Goal: Task Accomplishment & Management: Complete application form

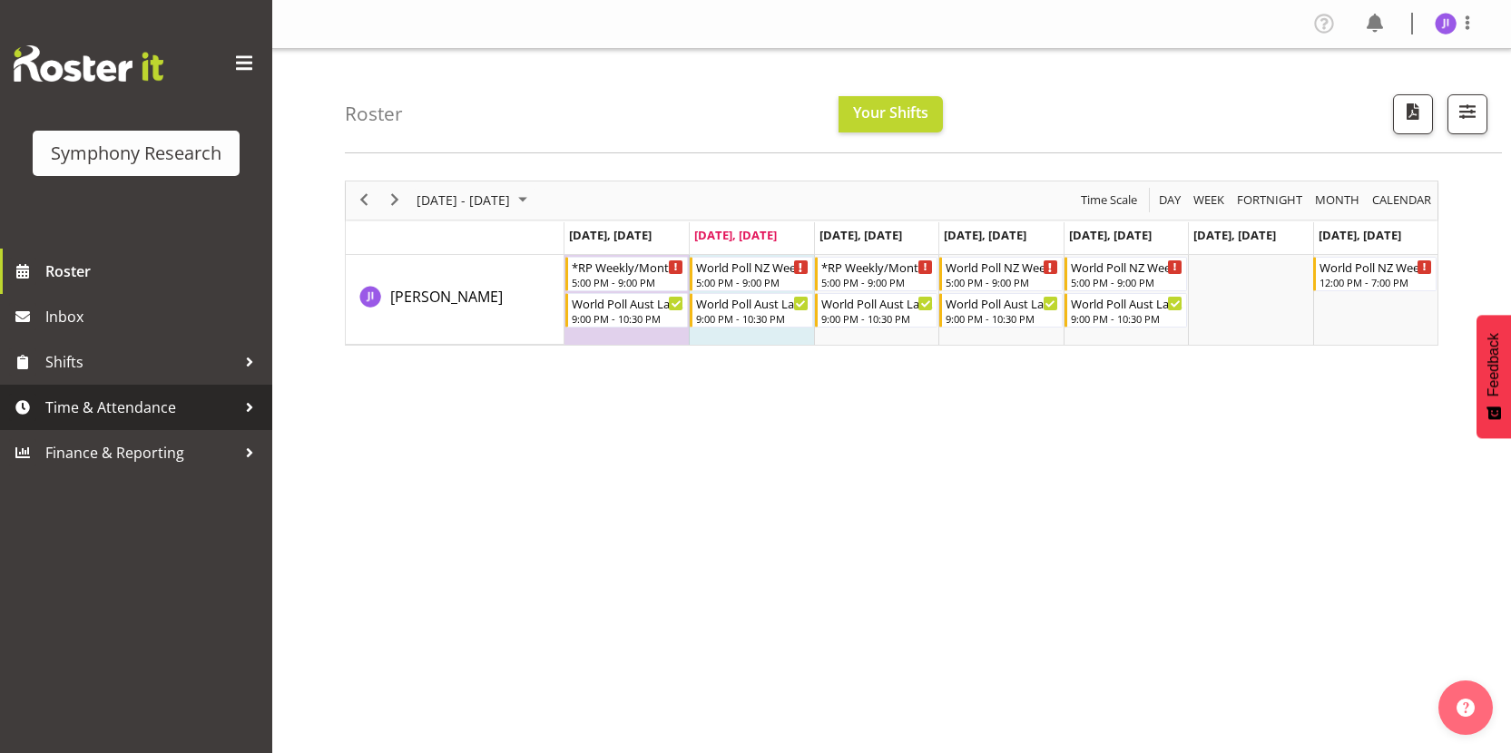
click at [182, 398] on span "Time & Attendance" at bounding box center [140, 407] width 191 height 27
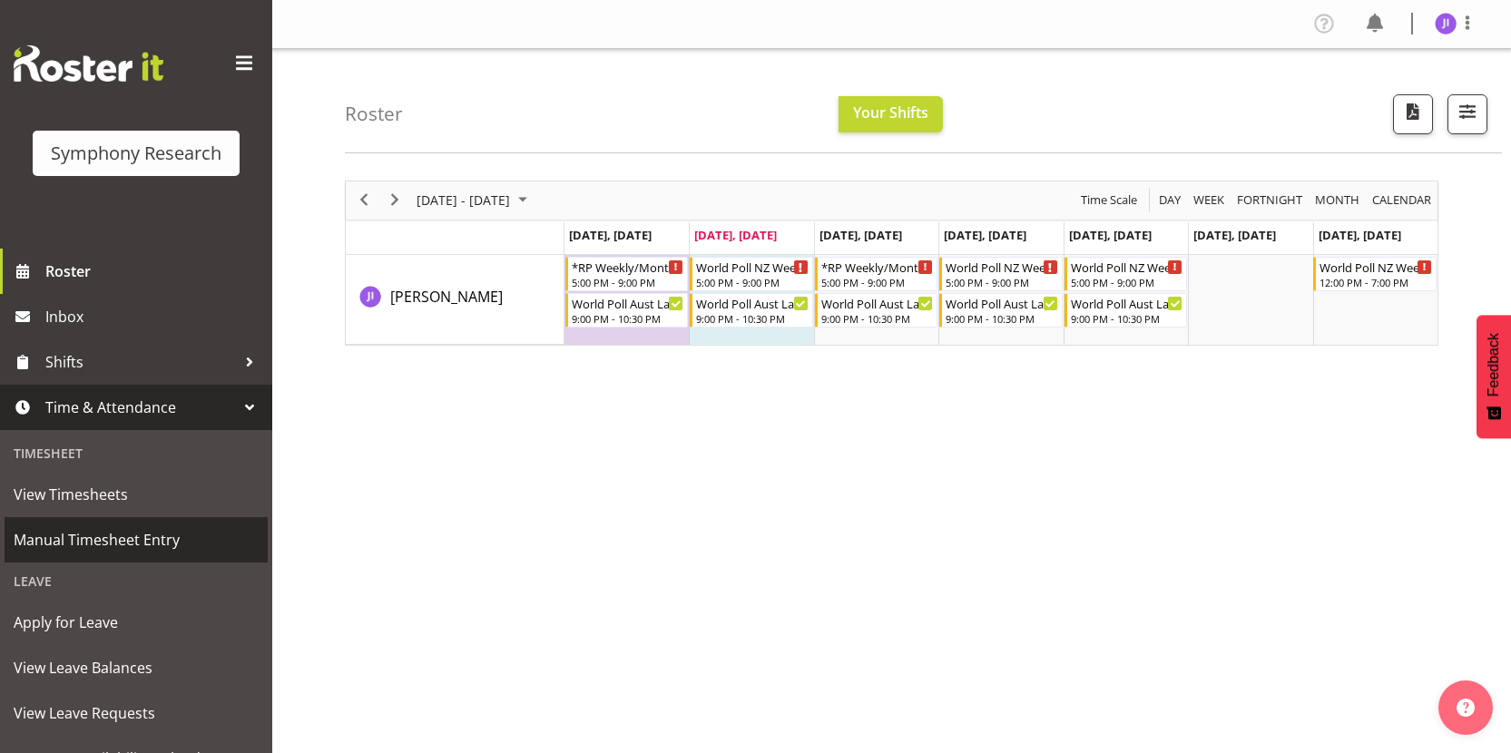
click at [143, 548] on span "Manual Timesheet Entry" at bounding box center [136, 539] width 245 height 27
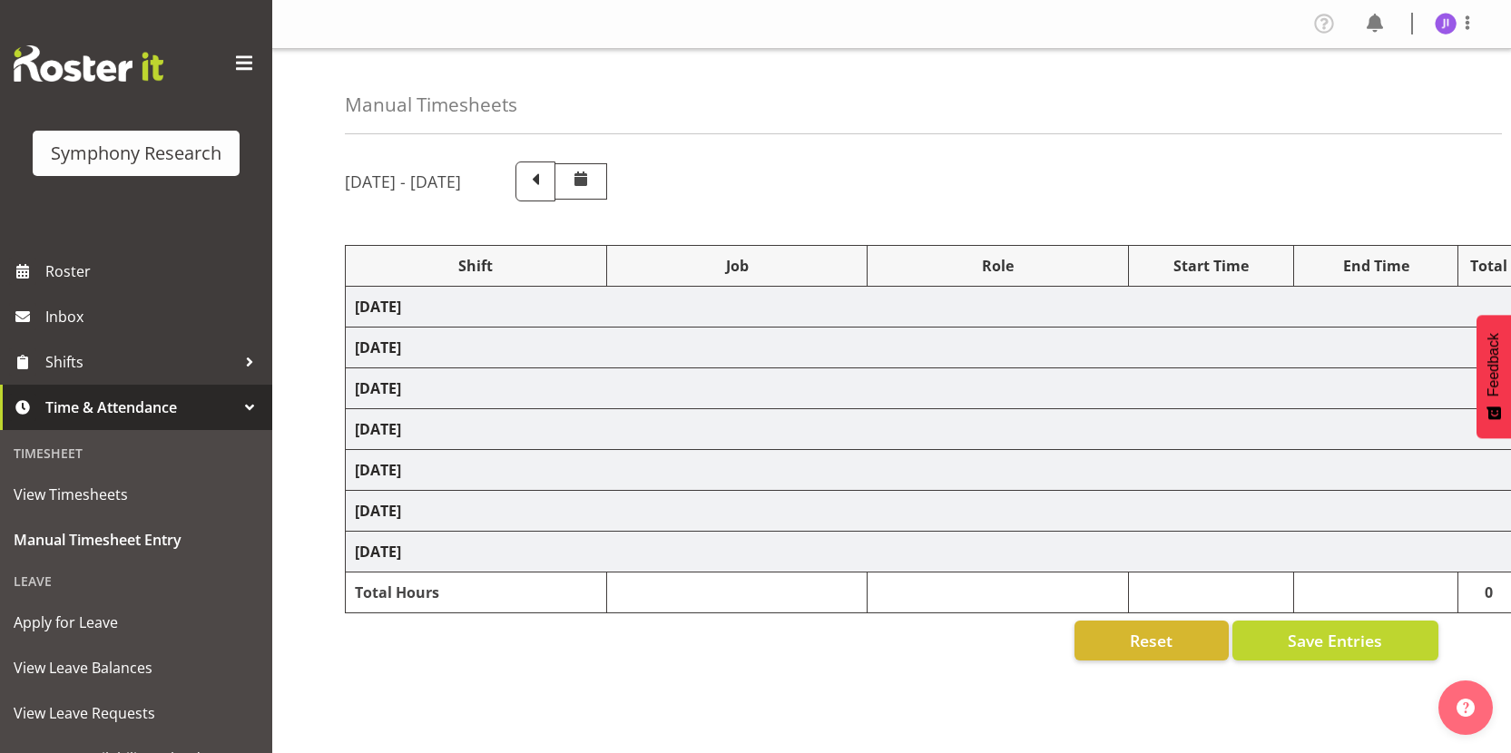
select select "48116"
select select "10242"
select select "48116"
select select "10499"
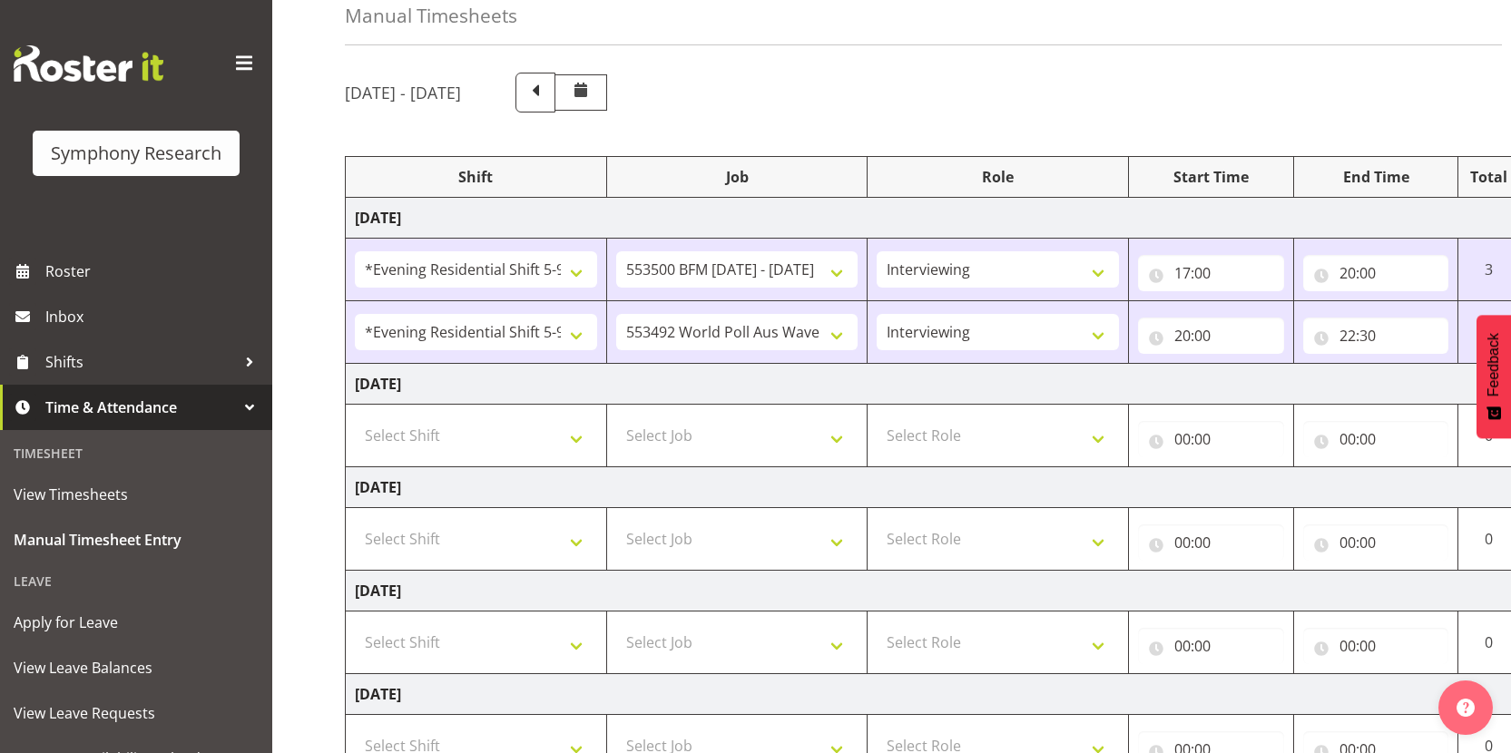
scroll to position [90, 0]
click at [471, 425] on select "Select Shift !!Weekend Residential (Roster IT Shift Label) *Business 9/10am ~ 4…" at bounding box center [476, 434] width 242 height 36
select select "48116"
click at [355, 416] on select "Select Shift !!Weekend Residential (Roster IT Shift Label) *Business 9/10am ~ 4…" at bounding box center [476, 434] width 242 height 36
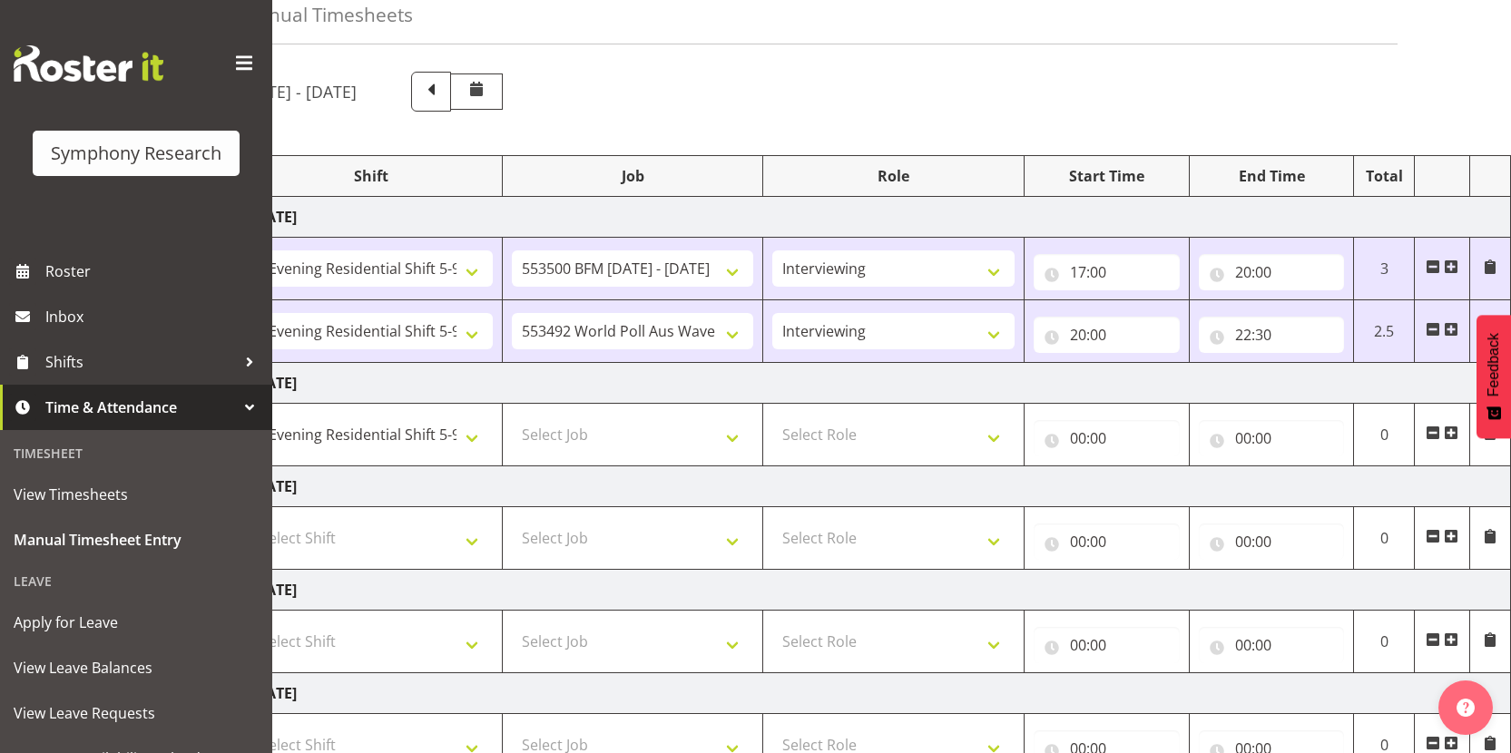
click at [1455, 436] on span at bounding box center [1451, 433] width 15 height 15
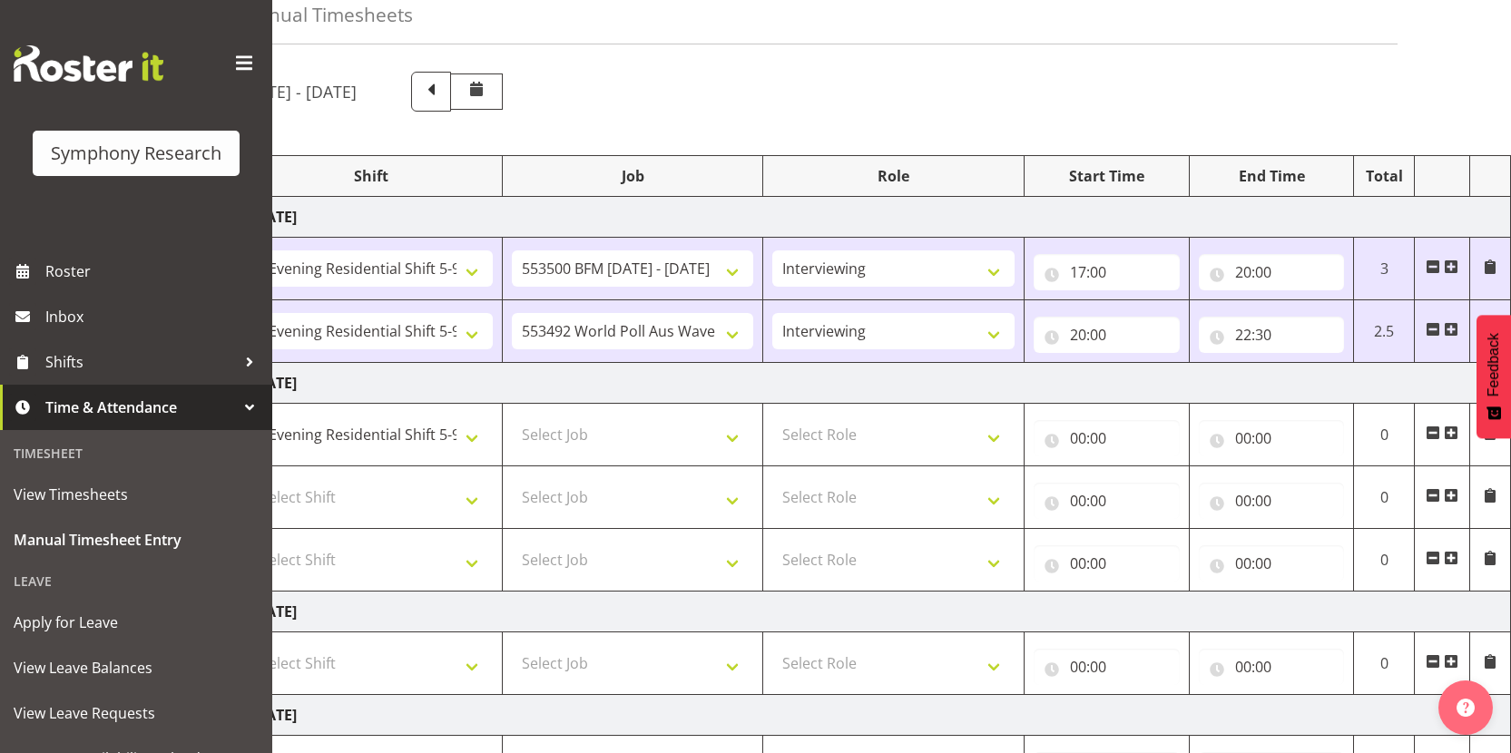
click at [1429, 491] on span at bounding box center [1433, 495] width 15 height 15
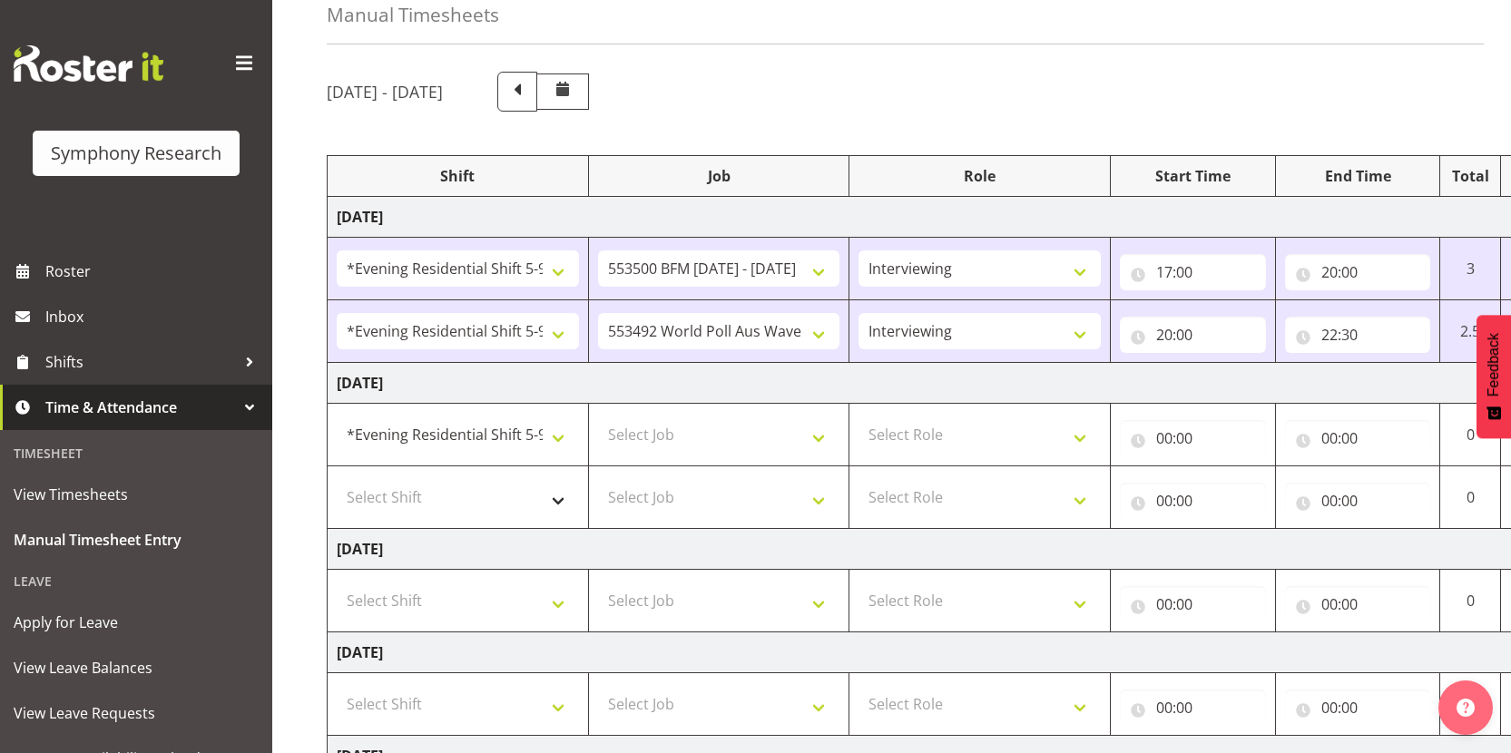
scroll to position [0, 0]
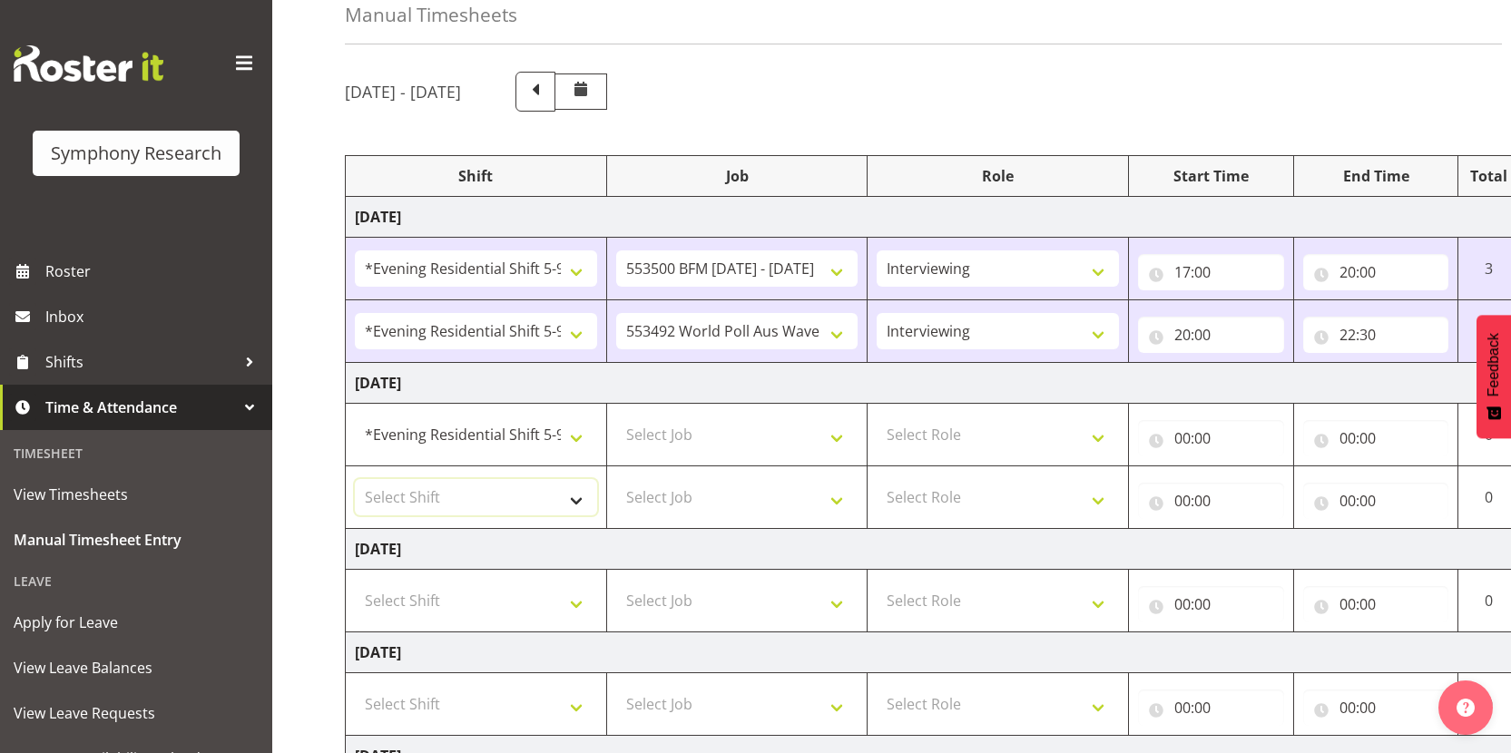
click at [438, 495] on select "Select Shift !!Weekend Residential (Roster IT Shift Label) *Business 9/10am ~ 4…" at bounding box center [476, 497] width 242 height 36
select select "48116"
click at [355, 479] on select "Select Shift !!Weekend Residential (Roster IT Shift Label) *Business 9/10am ~ 4…" at bounding box center [476, 497] width 242 height 36
click at [697, 447] on select "Select Job 550060 IF Admin 553492 World Poll Aus Wave 2 Main 2025 553493 World …" at bounding box center [737, 434] width 242 height 36
select select "10242"
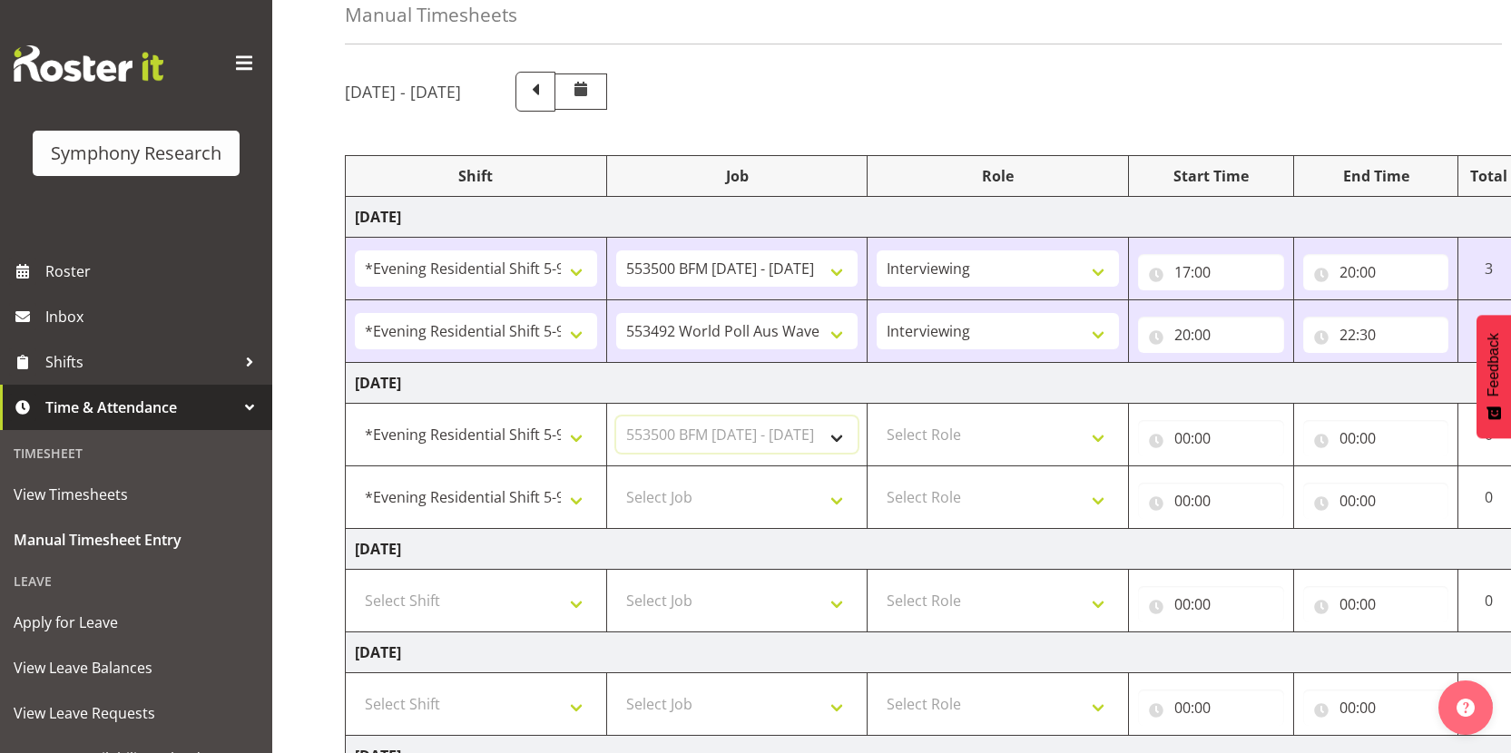
click at [616, 416] on select "Select Job 550060 IF Admin 553492 World Poll Aus Wave 2 Main 2025 553493 World …" at bounding box center [737, 434] width 242 height 36
click at [747, 497] on select "Select Job 550060 IF Admin 553492 World Poll Aus Wave 2 Main 2025 553493 World …" at bounding box center [737, 497] width 242 height 36
select select "10499"
click at [616, 479] on select "Select Job 550060 IF Admin 553492 World Poll Aus Wave 2 Main 2025 553493 World …" at bounding box center [737, 497] width 242 height 36
click at [984, 440] on select "Select Role Interviewing Briefing" at bounding box center [998, 434] width 242 height 36
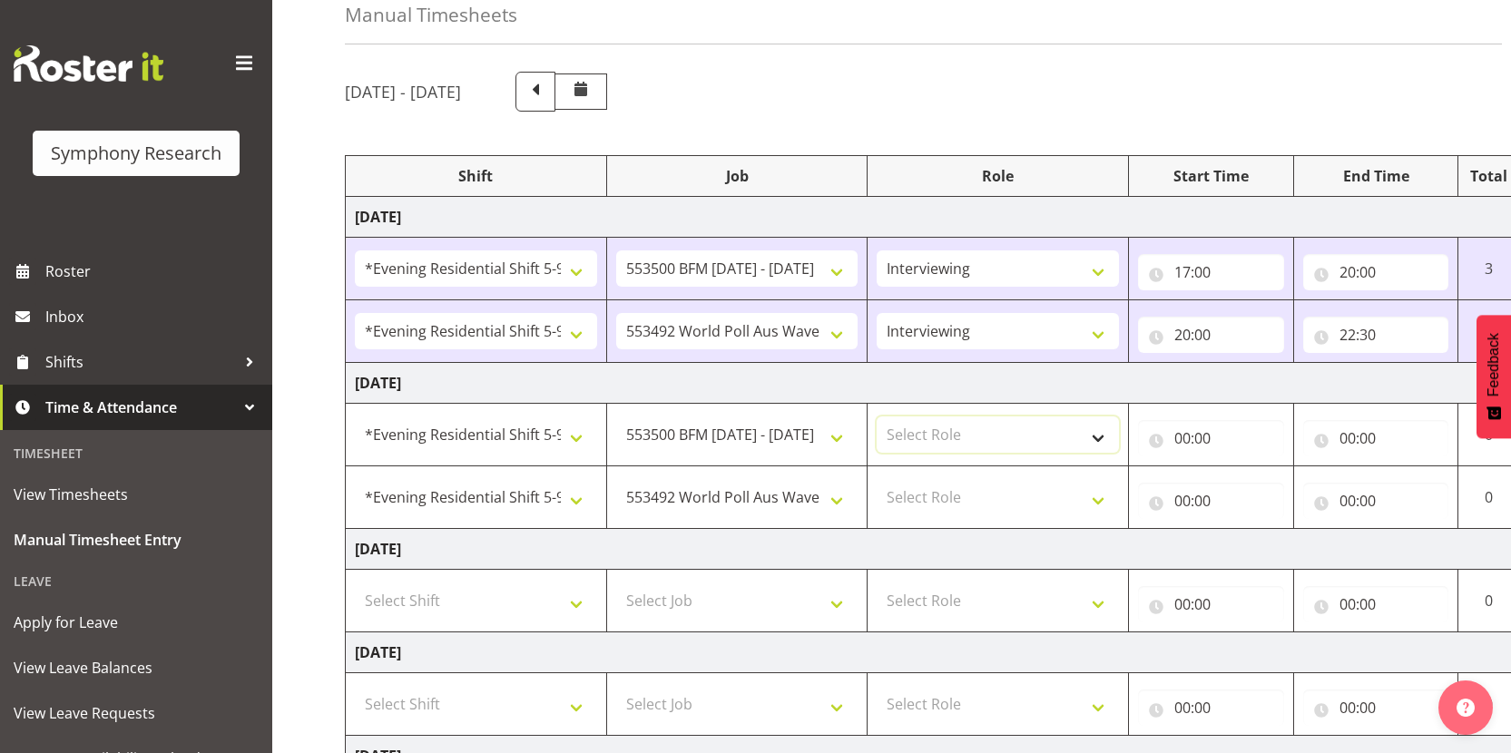
select select "47"
click at [877, 416] on select "Select Role Interviewing Briefing" at bounding box center [998, 434] width 242 height 36
click at [968, 491] on select "Select Role Interviewing Briefing" at bounding box center [998, 497] width 242 height 36
select select "47"
click at [877, 479] on select "Select Role Interviewing Briefing" at bounding box center [998, 497] width 242 height 36
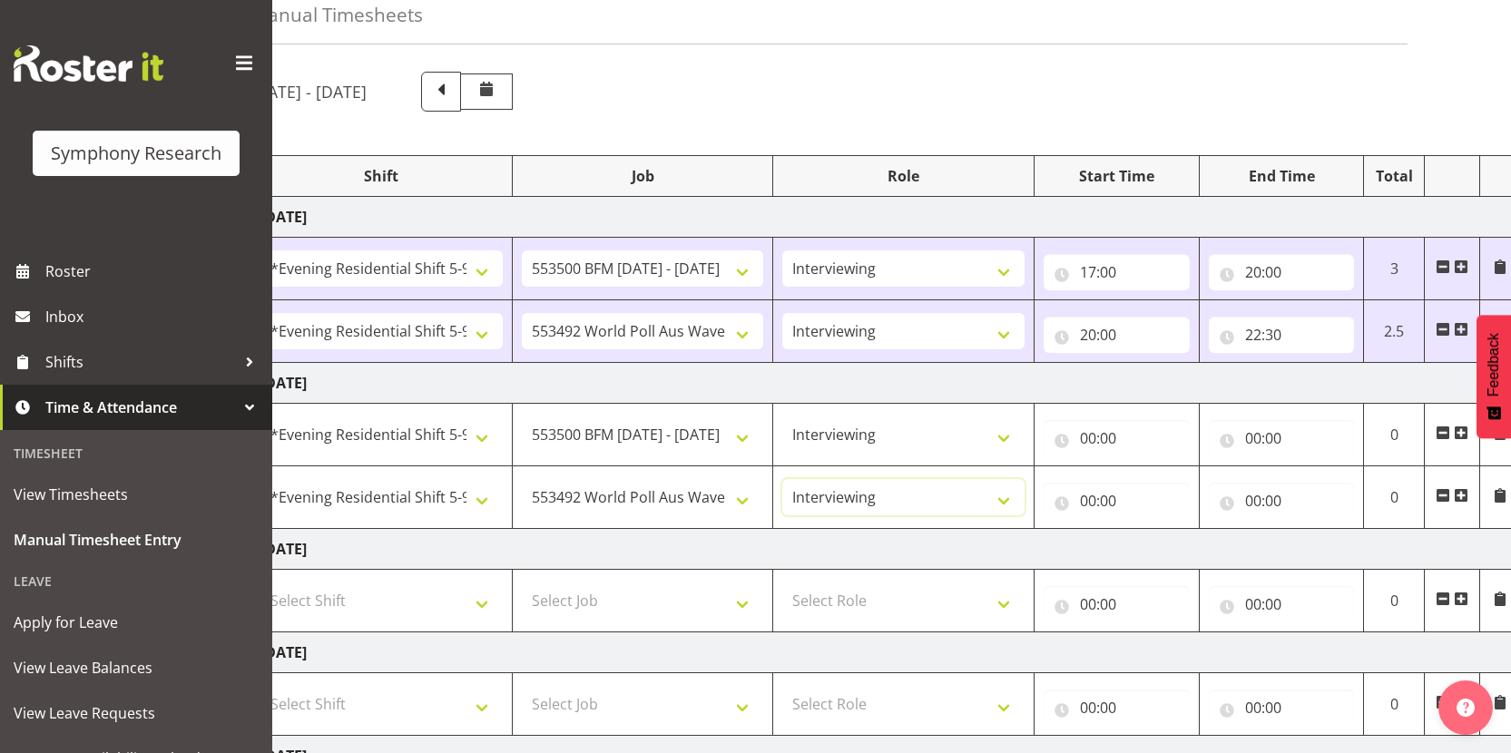
scroll to position [0, 104]
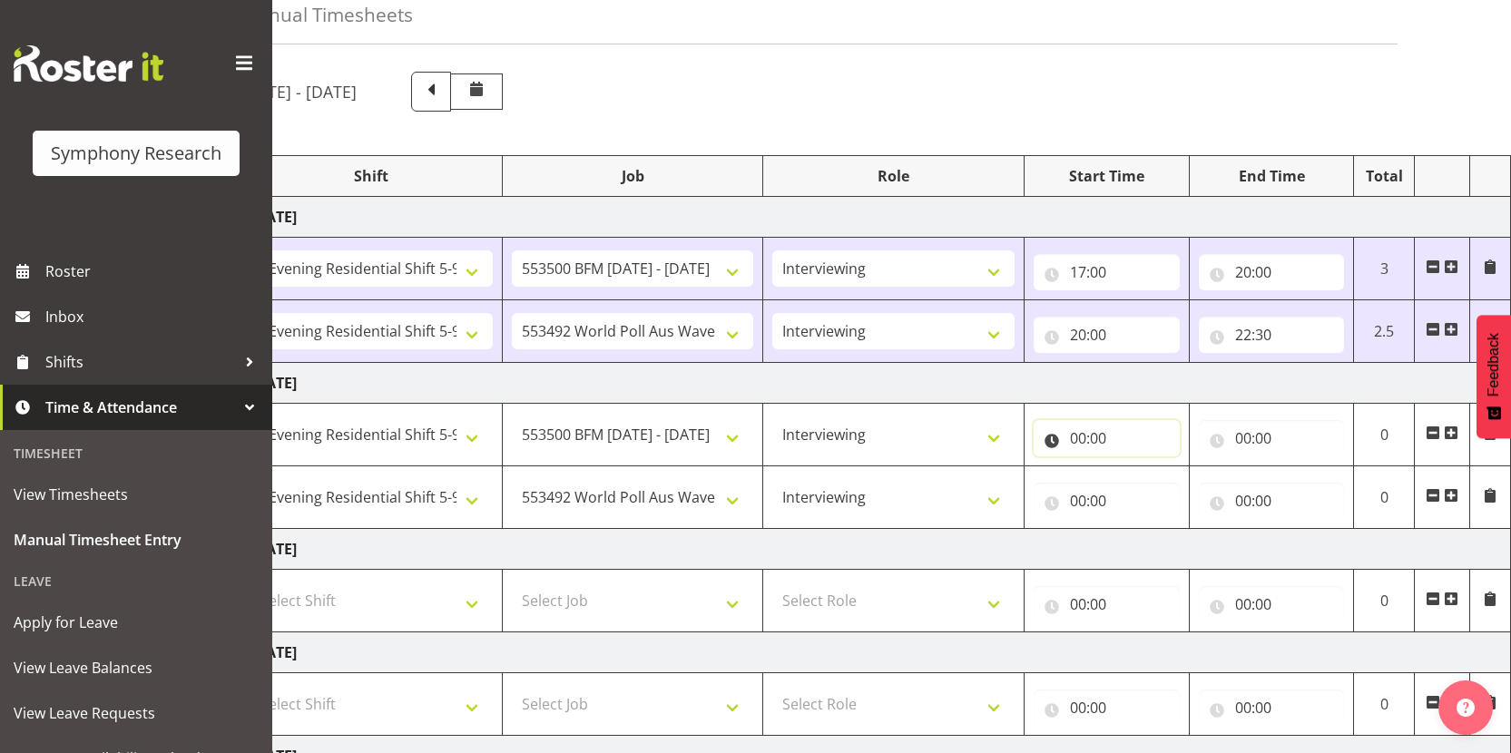
click at [1078, 443] on input "00:00" at bounding box center [1107, 438] width 146 height 36
click at [1146, 487] on select "00 01 02 03 04 05 06 07 08 09 10 11 12 13 14 15 16 17 18 19 20 21 22 23" at bounding box center [1157, 485] width 41 height 36
select select "17"
click at [1137, 467] on select "00 01 02 03 04 05 06 07 08 09 10 11 12 13 14 15 16 17 18 19 20 21 22 23" at bounding box center [1157, 485] width 41 height 36
type input "17:00"
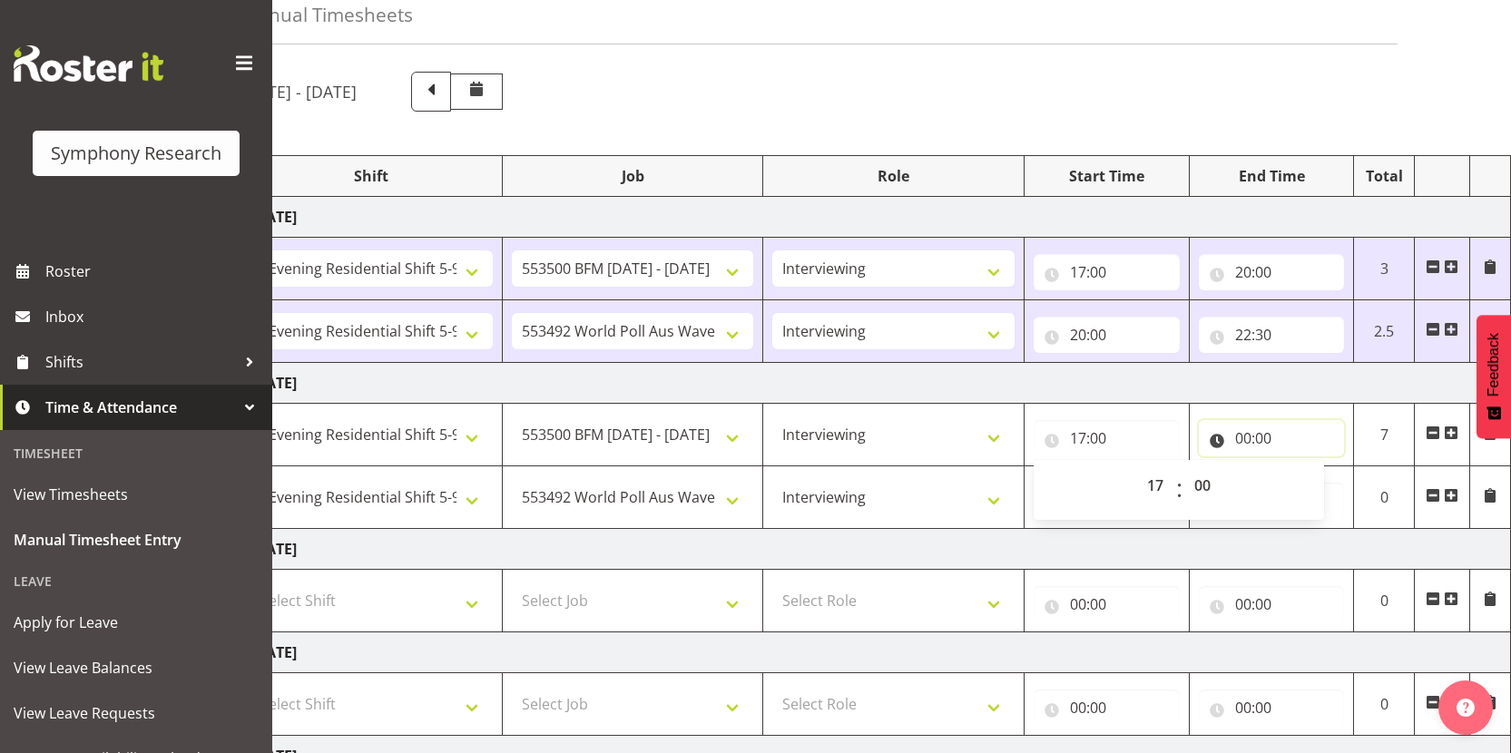
click at [1245, 440] on input "00:00" at bounding box center [1272, 438] width 146 height 36
click at [1313, 488] on select "00 01 02 03 04 05 06 07 08 09 10 11 12 13 14 15 16 17 18 19 20 21 22 23" at bounding box center [1322, 485] width 41 height 36
select select "20"
click at [1302, 467] on select "00 01 02 03 04 05 06 07 08 09 10 11 12 13 14 15 16 17 18 19 20 21 22 23" at bounding box center [1322, 485] width 41 height 36
type input "20:00"
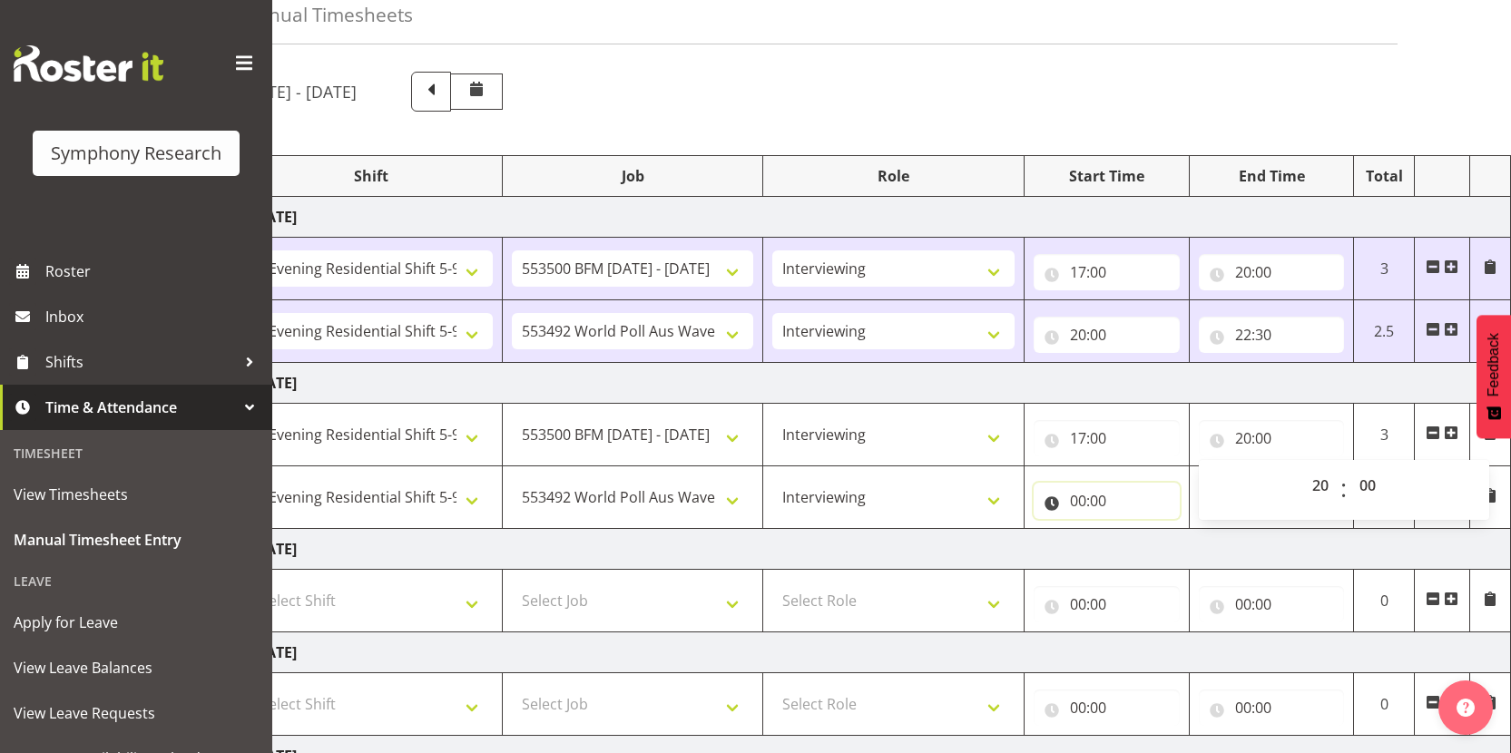
click at [1079, 505] on input "00:00" at bounding box center [1107, 501] width 146 height 36
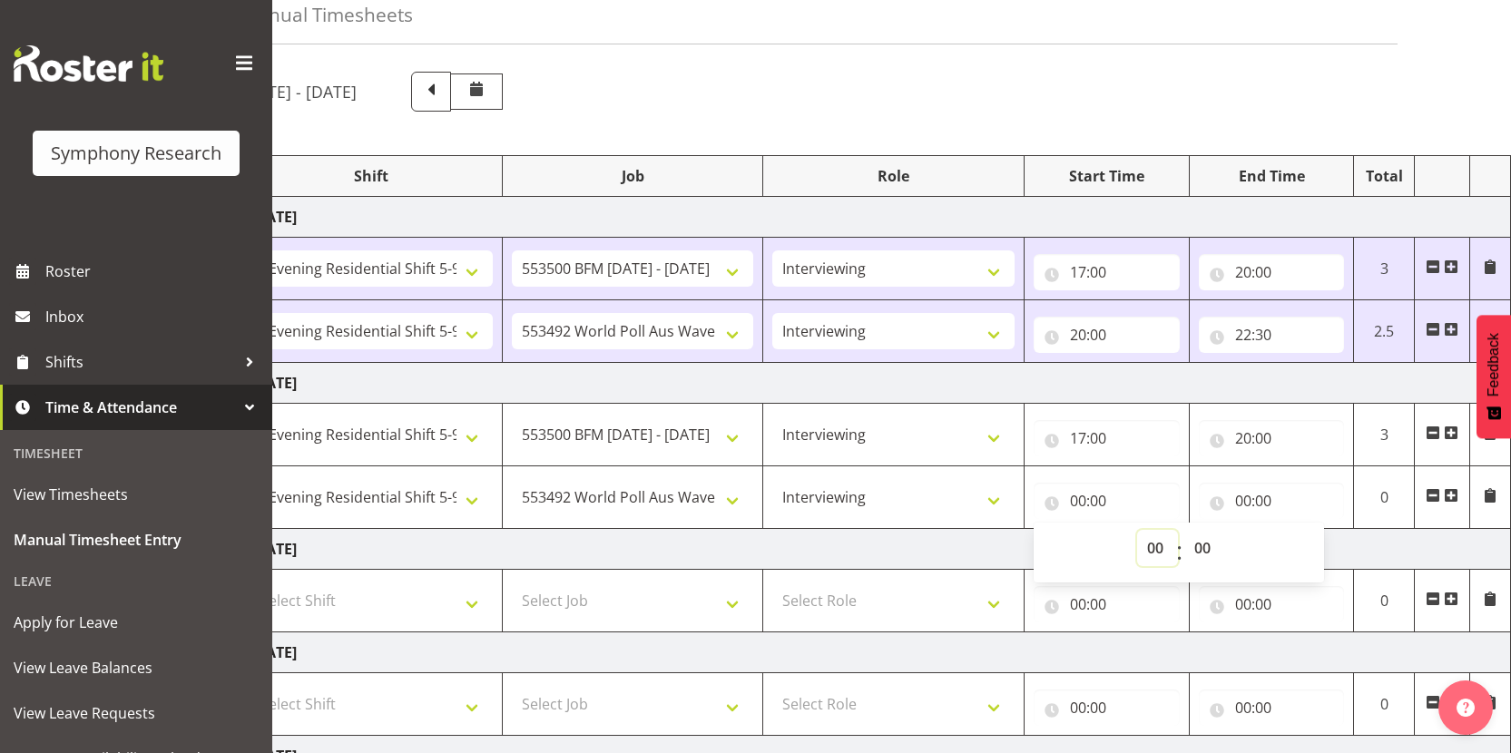
click at [1145, 544] on select "00 01 02 03 04 05 06 07 08 09 10 11 12 13 14 15 16 17 18 19 20 21 22 23" at bounding box center [1157, 548] width 41 height 36
select select "20"
click at [1137, 530] on select "00 01 02 03 04 05 06 07 08 09 10 11 12 13 14 15 16 17 18 19 20 21 22 23" at bounding box center [1157, 548] width 41 height 36
type input "20:00"
click at [1242, 502] on input "00:00" at bounding box center [1272, 501] width 146 height 36
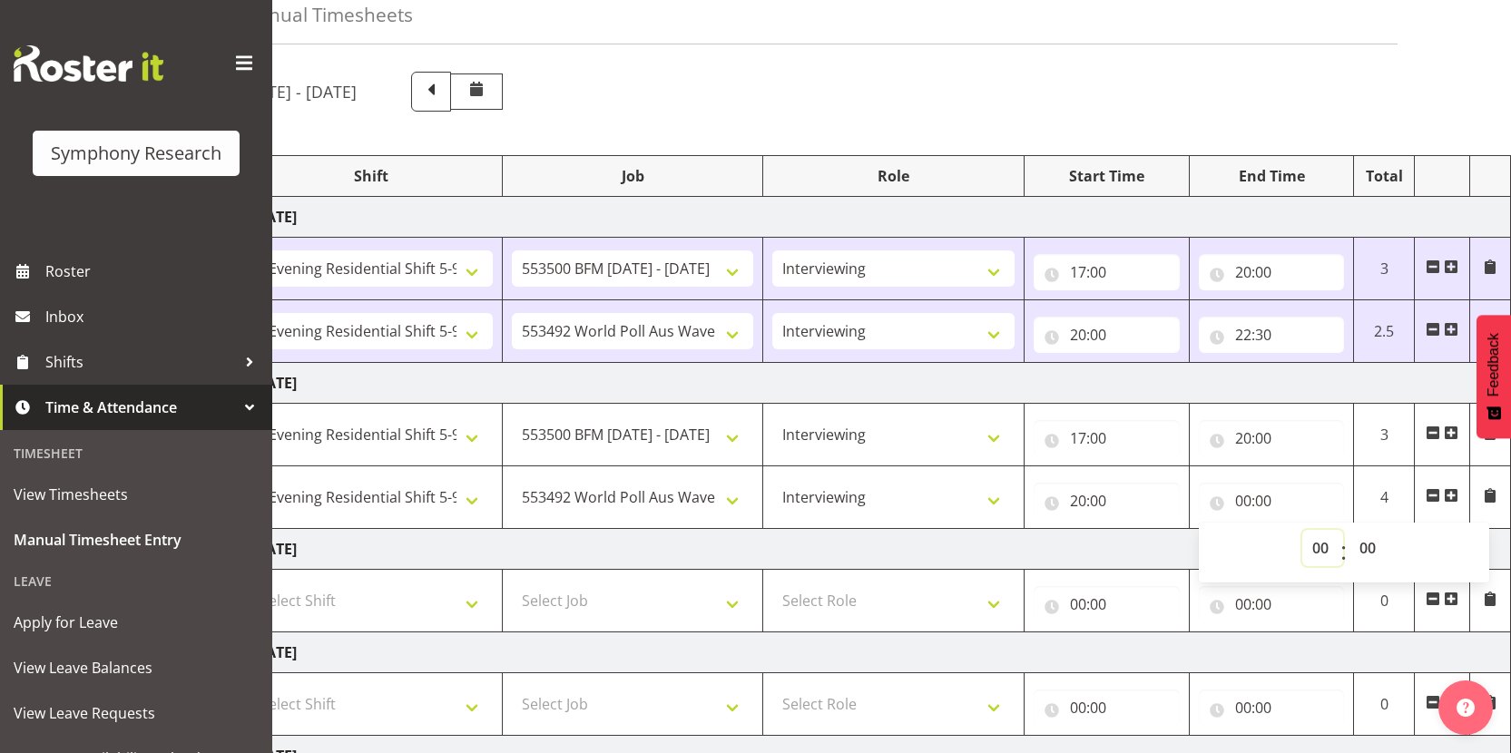
click at [1328, 546] on select "00 01 02 03 04 05 06 07 08 09 10 11 12 13 14 15 16 17 18 19 20 21 22 23" at bounding box center [1322, 548] width 41 height 36
select select "22"
click at [1302, 530] on select "00 01 02 03 04 05 06 07 08 09 10 11 12 13 14 15 16 17 18 19 20 21 22 23" at bounding box center [1322, 548] width 41 height 36
type input "22:00"
click at [1368, 547] on select "00 01 02 03 04 05 06 07 08 09 10 11 12 13 14 15 16 17 18 19 20 21 22 23 24 25 2…" at bounding box center [1369, 548] width 41 height 36
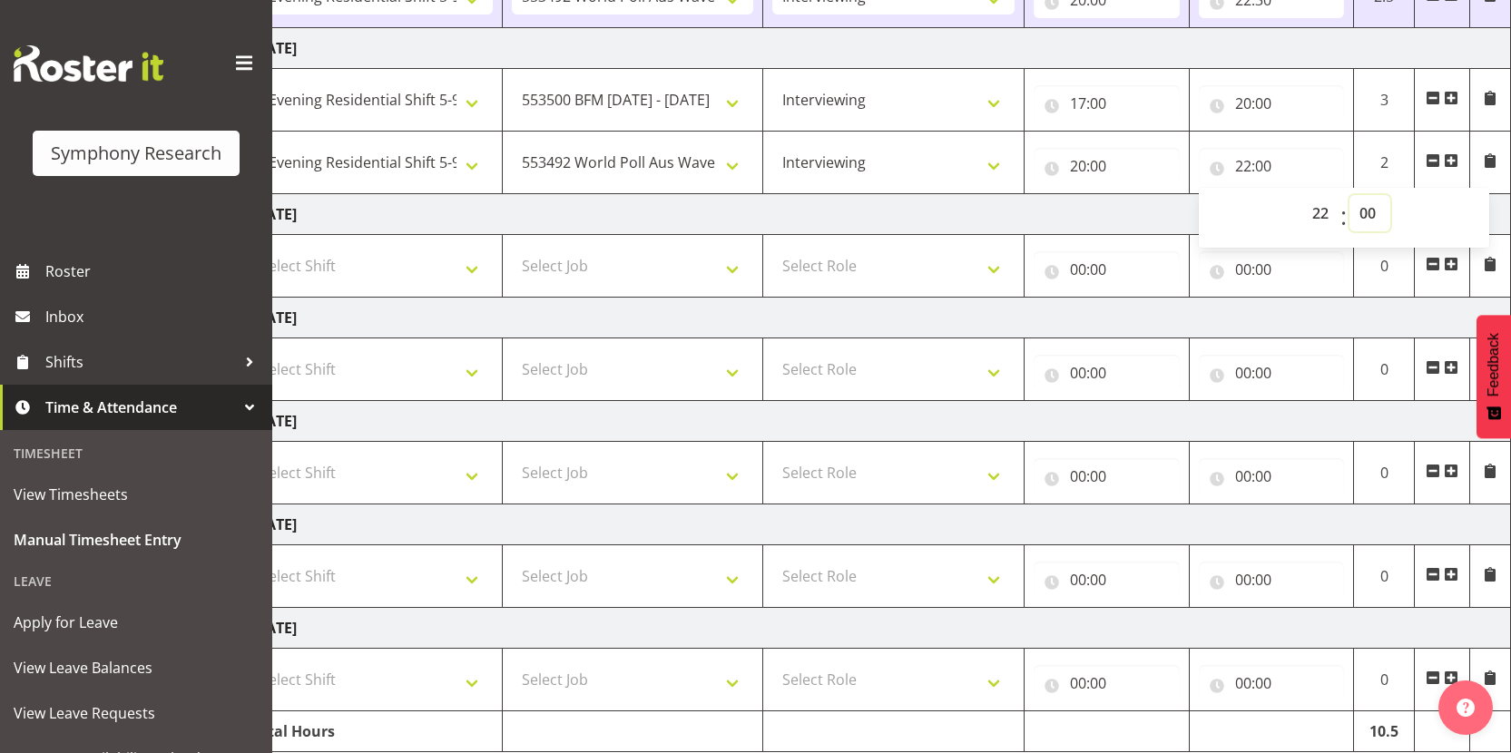
scroll to position [494, 0]
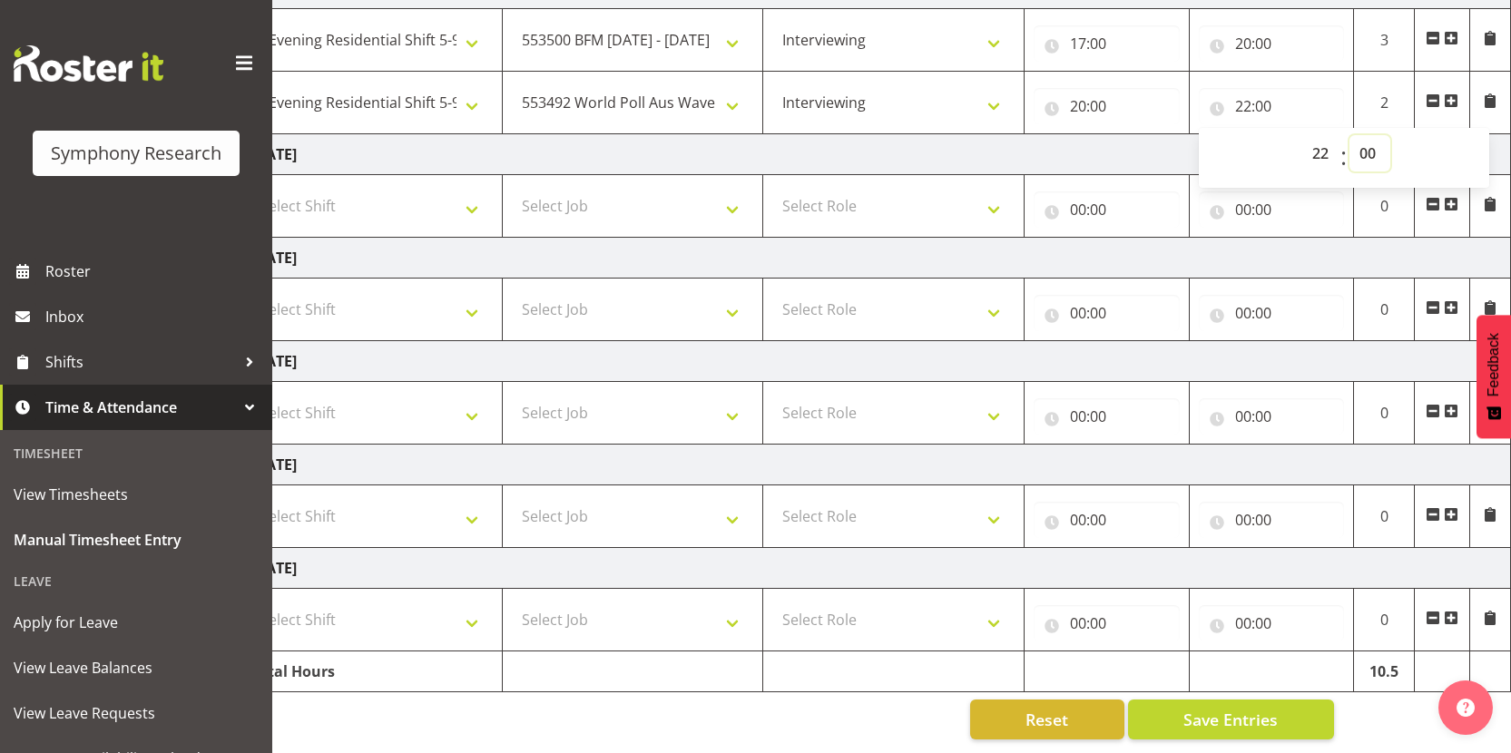
click at [1371, 145] on select "00 01 02 03 04 05 06 07 08 09 10 11 12 13 14 15 16 17 18 19 20 21 22 23 24 25 2…" at bounding box center [1369, 153] width 41 height 36
click at [1349, 135] on select "00 01 02 03 04 05 06 07 08 09 10 11 12 13 14 15 16 17 18 19 20 21 22 23 24 25 2…" at bounding box center [1369, 153] width 41 height 36
click at [1368, 137] on select "00 01 02 03 04 05 06 07 08 09 10 11 12 13 14 15 16 17 18 19 20 21 22 23 24 25 2…" at bounding box center [1369, 153] width 41 height 36
select select "30"
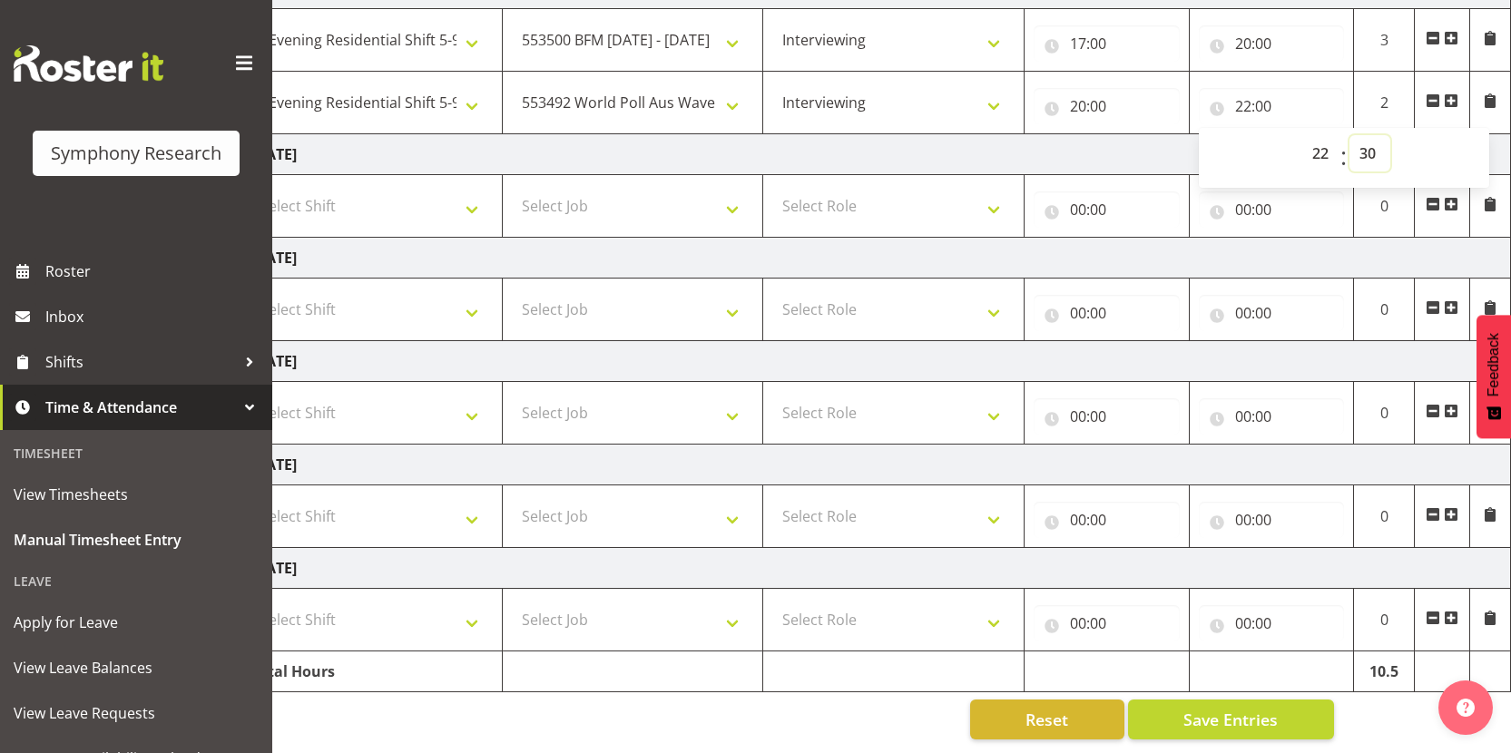
click at [1349, 135] on select "00 01 02 03 04 05 06 07 08 09 10 11 12 13 14 15 16 17 18 19 20 21 22 23 24 25 2…" at bounding box center [1369, 153] width 41 height 36
type input "22:30"
click at [1169, 238] on td "[DATE]" at bounding box center [875, 258] width 1269 height 41
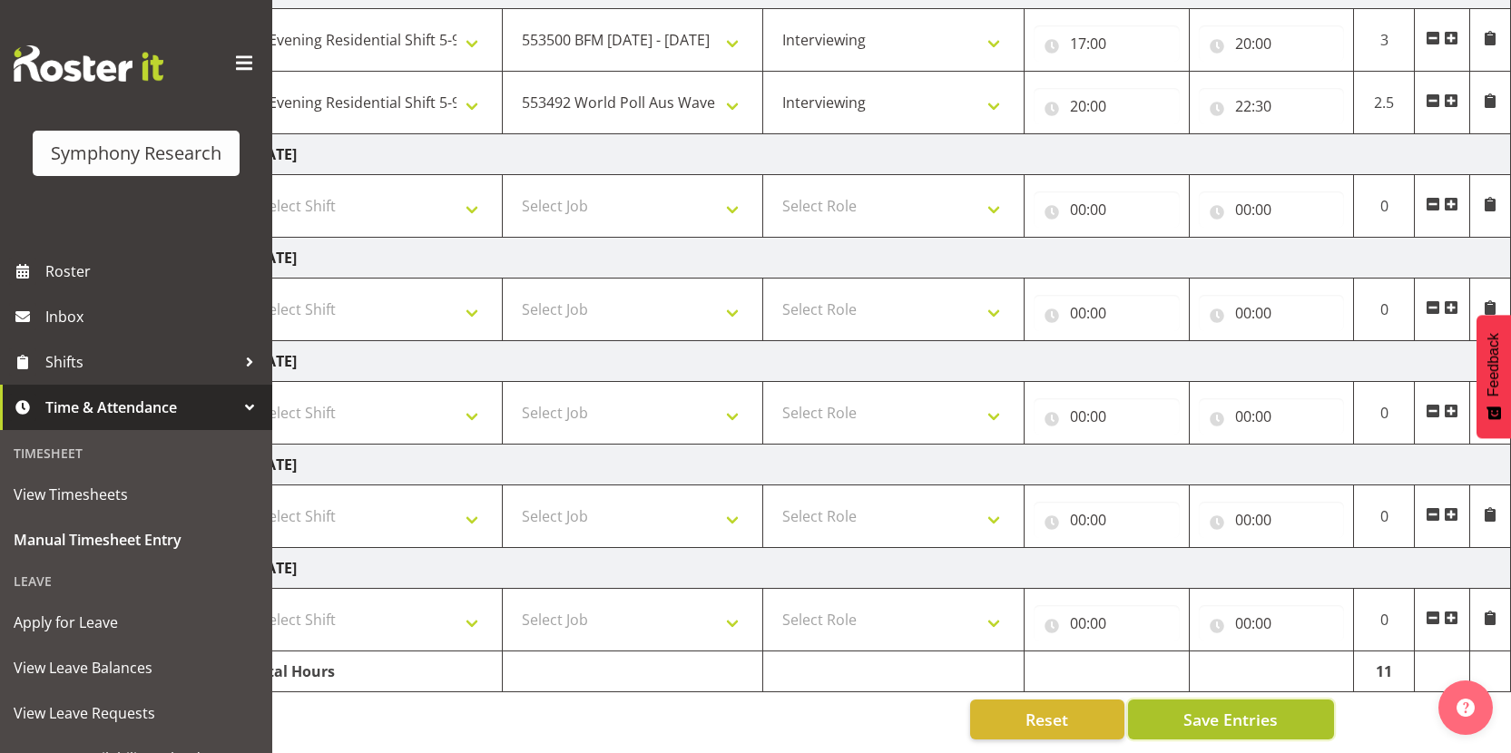
click at [1192, 708] on span "Save Entries" at bounding box center [1230, 720] width 94 height 24
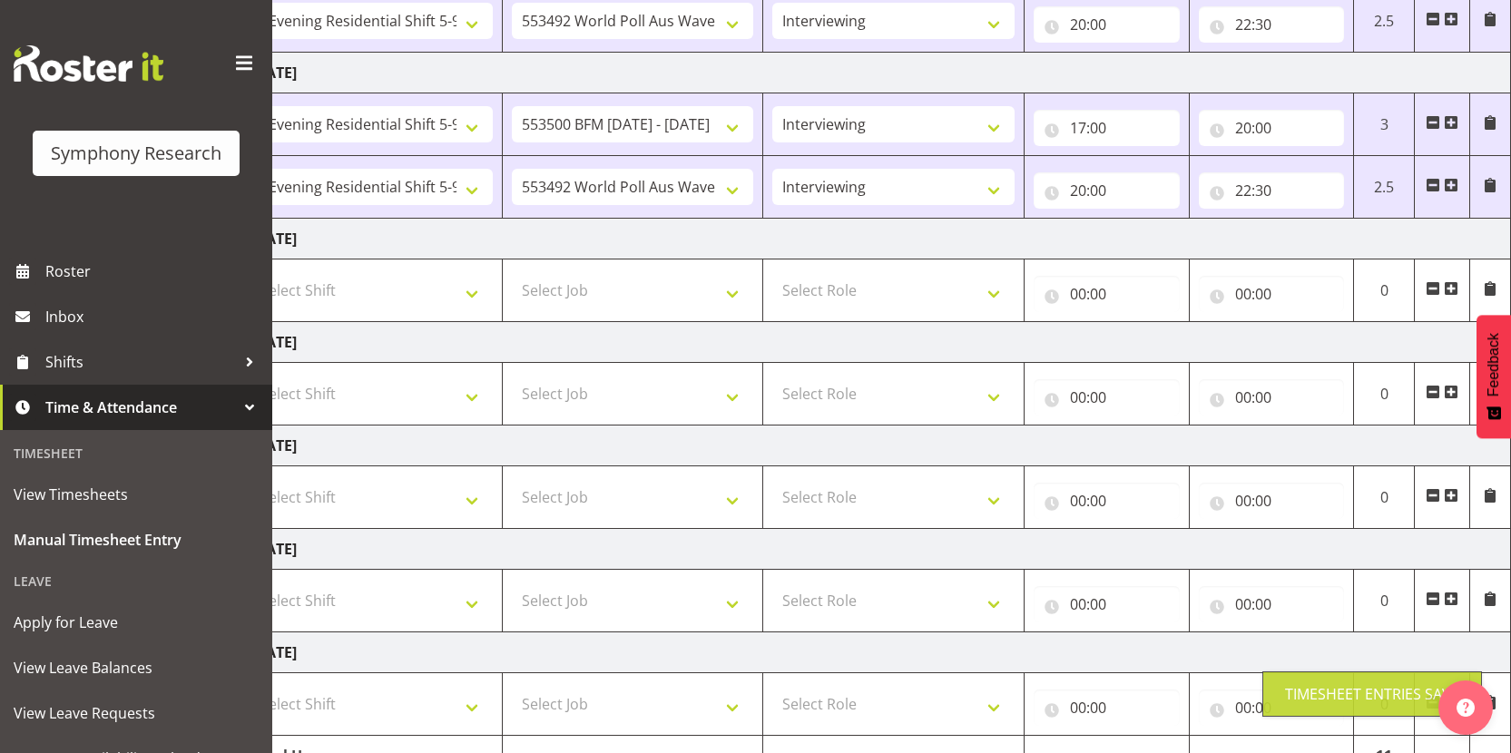
scroll to position [147, 0]
